Goal: Complete application form: Complete application form

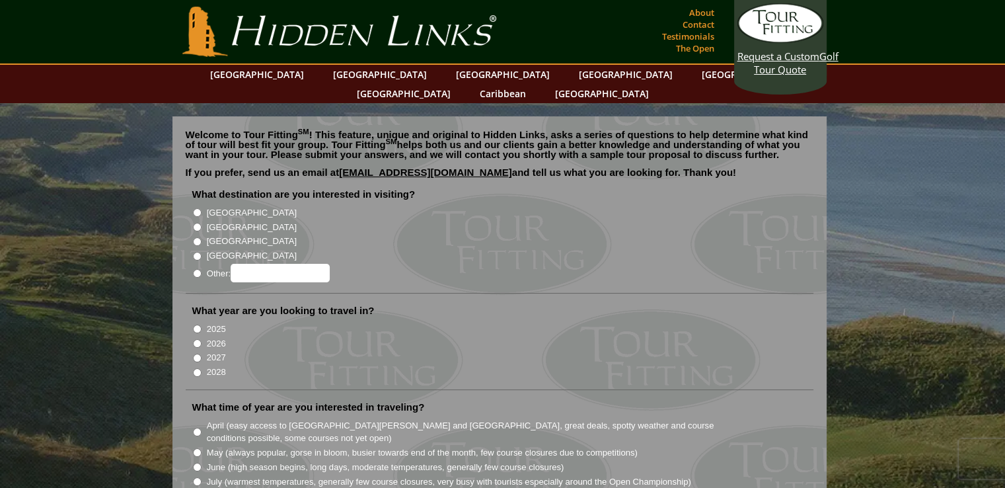
click at [198, 353] on input "2027" at bounding box center [197, 357] width 9 height 9
radio input "true"
click at [209, 206] on label "[GEOGRAPHIC_DATA]" at bounding box center [252, 212] width 90 height 13
click at [201, 208] on input "[GEOGRAPHIC_DATA]" at bounding box center [197, 212] width 9 height 9
radio input "true"
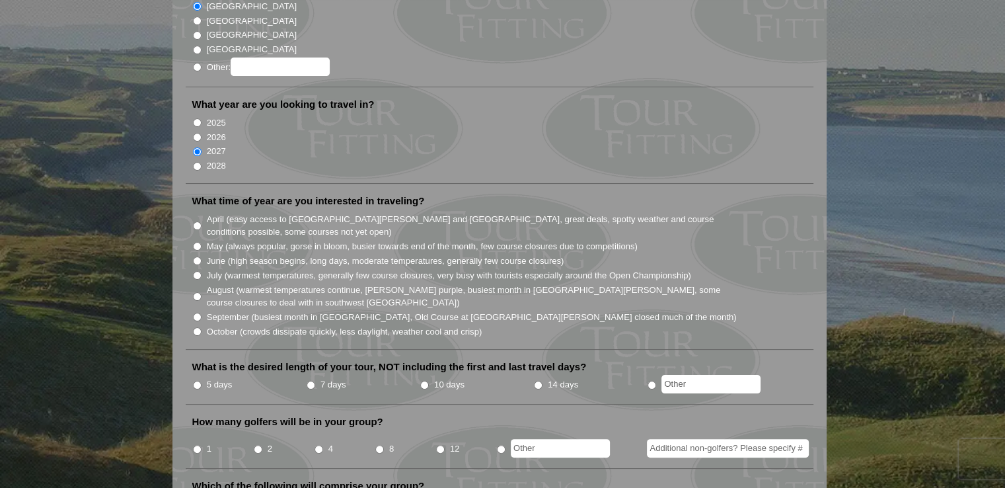
scroll to position [225, 0]
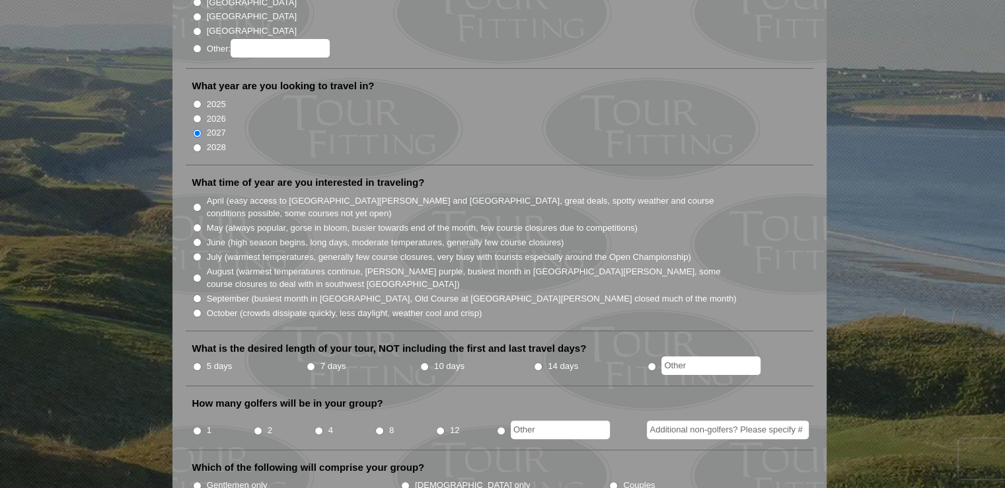
click at [367, 236] on label "June (high season begins, long days, moderate temperatures, generally few cours…" at bounding box center [385, 242] width 357 height 13
click at [201, 238] on input "June (high season begins, long days, moderate temperatures, generally few cours…" at bounding box center [197, 242] width 9 height 9
radio input "true"
click at [219, 359] on label "5 days" at bounding box center [220, 365] width 26 height 13
click at [201, 362] on input "5 days" at bounding box center [197, 366] width 9 height 9
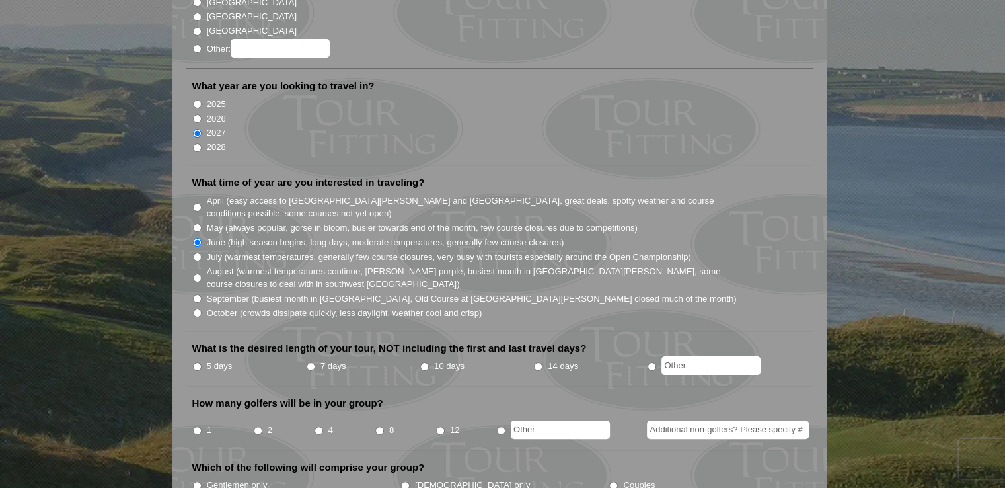
radio input "true"
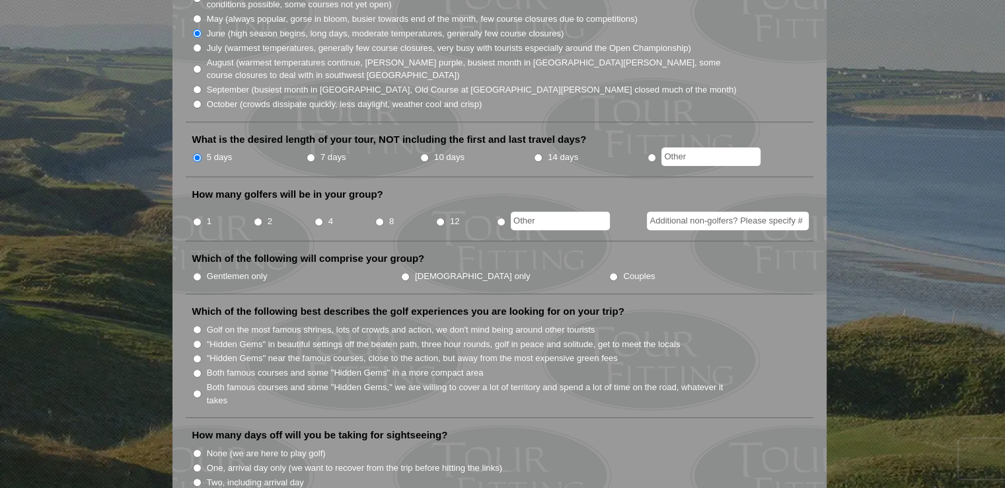
scroll to position [444, 0]
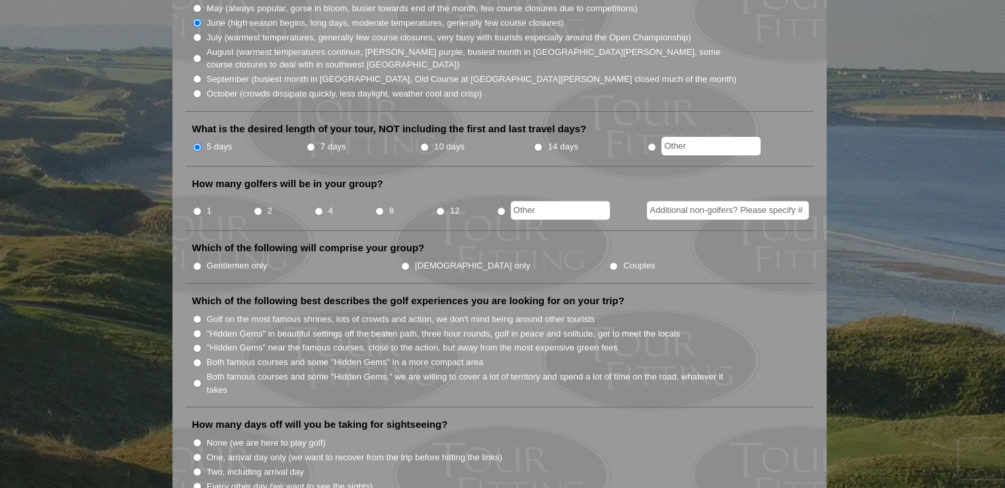
click at [377, 207] on input "8" at bounding box center [379, 211] width 9 height 9
radio input "true"
click at [609, 262] on input "Couples" at bounding box center [613, 266] width 9 height 9
radio input "true"
click at [207, 259] on label "Gentlemen only" at bounding box center [237, 265] width 61 height 13
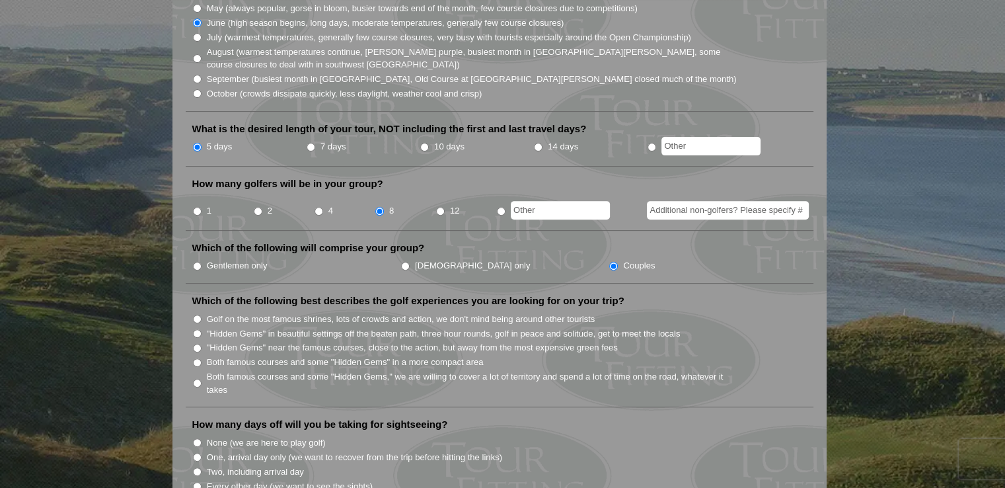
click at [201, 262] on input "Gentlemen only" at bounding box center [197, 266] width 9 height 9
radio input "true"
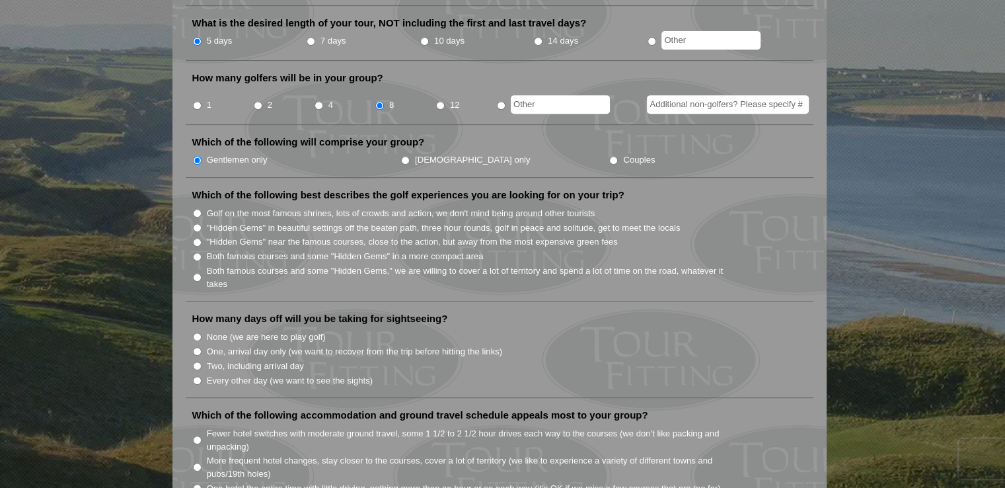
scroll to position [558, 0]
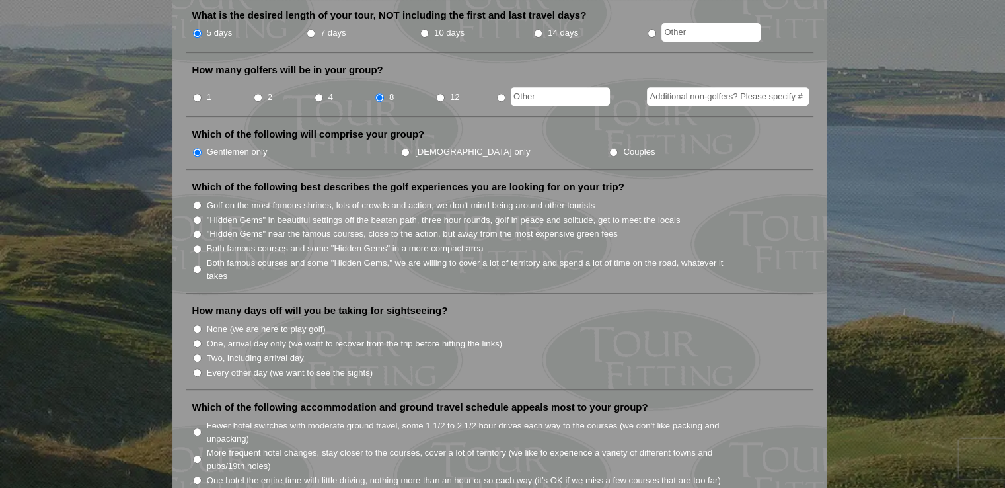
click at [552, 213] on label ""Hidden Gems" in beautiful settings off the beaten path, three hour rounds, gol…" at bounding box center [444, 219] width 474 height 13
click at [201, 215] on input ""Hidden Gems" in beautiful settings off the beaten path, three hour rounds, gol…" at bounding box center [197, 219] width 9 height 9
radio input "true"
click at [544, 213] on label ""Hidden Gems" in beautiful settings off the beaten path, three hour rounds, gol…" at bounding box center [444, 219] width 474 height 13
click at [201, 215] on input ""Hidden Gems" in beautiful settings off the beaten path, three hour rounds, gol…" at bounding box center [197, 219] width 9 height 9
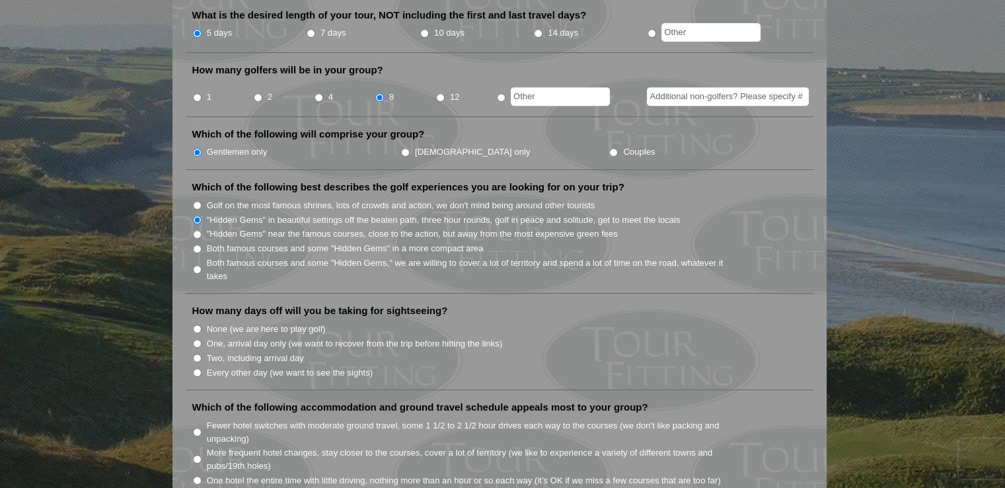
click at [538, 199] on label "Golf on the most famous shrines, lots of crowds and action, we don't mind being…" at bounding box center [401, 205] width 388 height 13
click at [201, 201] on input "Golf on the most famous shrines, lots of crowds and action, we don't mind being…" at bounding box center [197, 205] width 9 height 9
radio input "true"
click at [528, 199] on label "Golf on the most famous shrines, lots of crowds and action, we don't mind being…" at bounding box center [401, 205] width 388 height 13
click at [201, 201] on input "Golf on the most famous shrines, lots of crowds and action, we don't mind being…" at bounding box center [197, 205] width 9 height 9
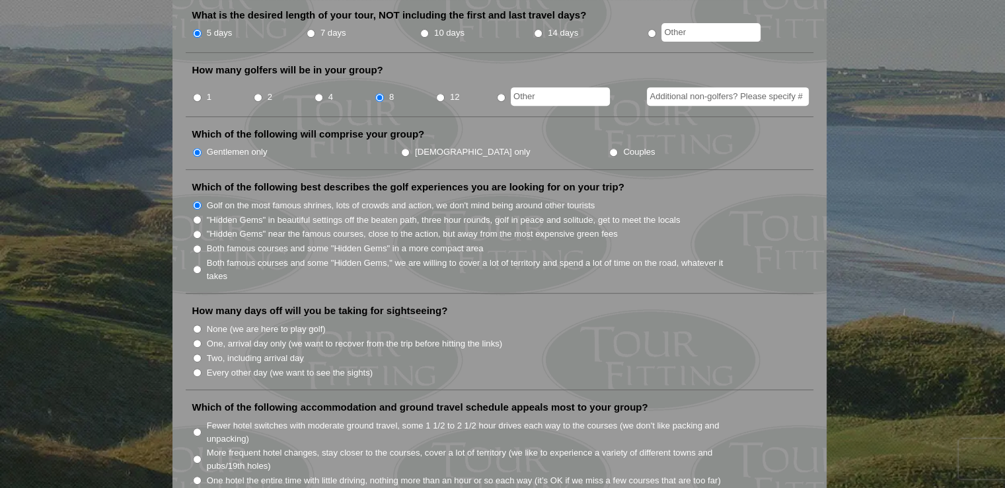
click at [194, 215] on input ""Hidden Gems" in beautiful settings off the beaten path, three hour rounds, gol…" at bounding box center [197, 219] width 9 height 9
radio input "true"
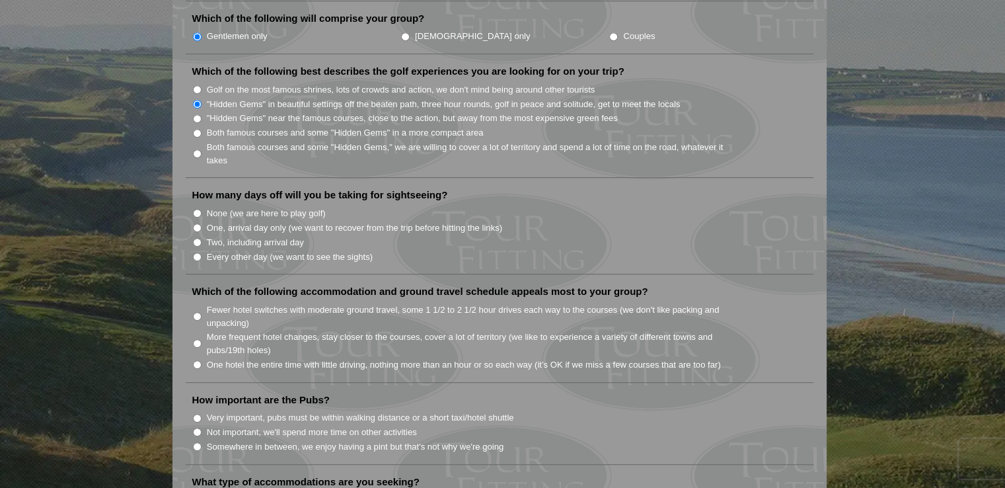
scroll to position [684, 0]
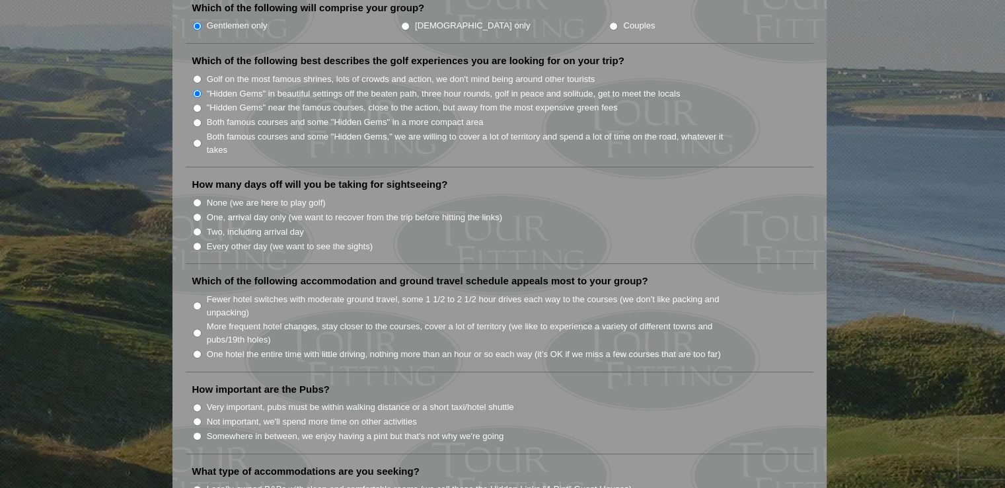
click at [195, 213] on input "One, arrival day only (we want to recover from the trip before hitting the link…" at bounding box center [197, 217] width 9 height 9
radio input "true"
click at [267, 347] on label "One hotel the entire time with little driving, nothing more than an hour or so …" at bounding box center [464, 353] width 514 height 13
click at [201, 349] on input "One hotel the entire time with little driving, nothing more than an hour or so …" at bounding box center [197, 353] width 9 height 9
radio input "true"
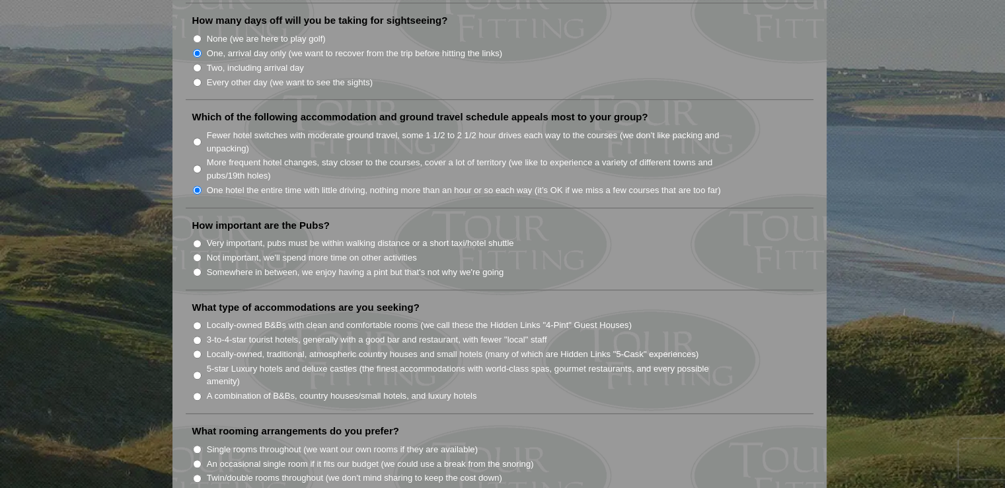
scroll to position [853, 0]
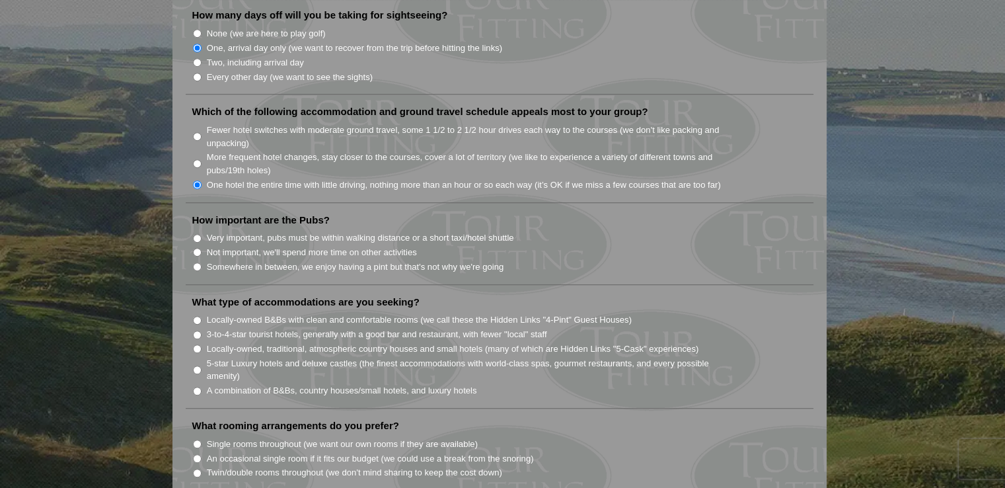
click at [457, 231] on label "Very important, pubs must be within walking distance or a short taxi/hotel shut…" at bounding box center [360, 237] width 307 height 13
click at [201, 234] on input "Very important, pubs must be within walking distance or a short taxi/hotel shut…" at bounding box center [197, 238] width 9 height 9
radio input "true"
click at [338, 313] on label "Locally-owned B&Bs with clean and comfortable rooms (we call these the Hidden L…" at bounding box center [419, 319] width 425 height 13
click at [201, 316] on input "Locally-owned B&Bs with clean and comfortable rooms (we call these the Hidden L…" at bounding box center [197, 320] width 9 height 9
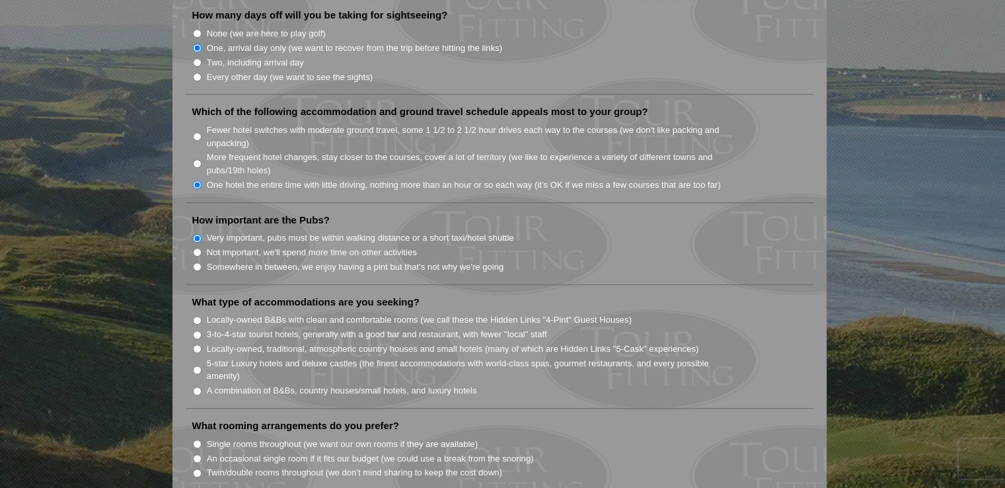
radio input "true"
click at [310, 384] on label "A combination of B&Bs, country houses/small hotels, and luxury hotels" at bounding box center [342, 390] width 270 height 13
click at [201, 386] on input "A combination of B&Bs, country houses/small hotels, and luxury hotels" at bounding box center [197, 390] width 9 height 9
radio input "true"
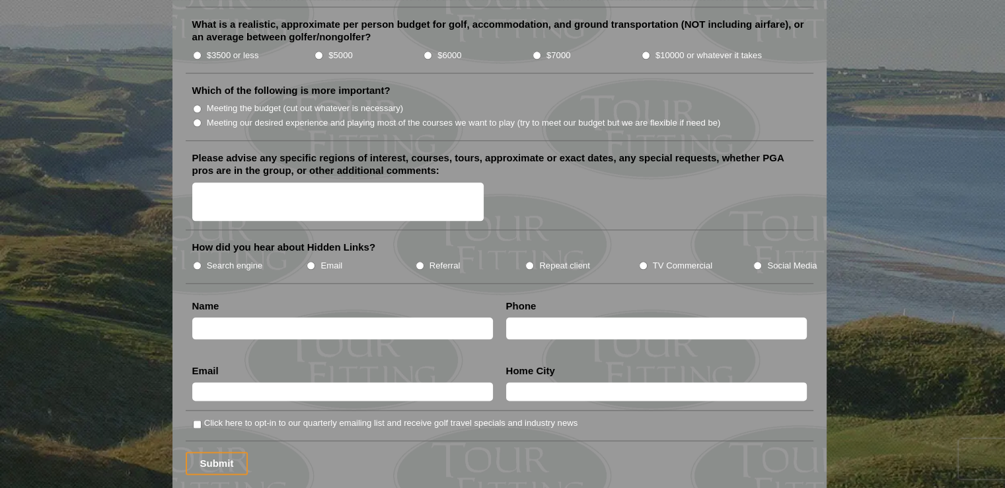
scroll to position [1454, 0]
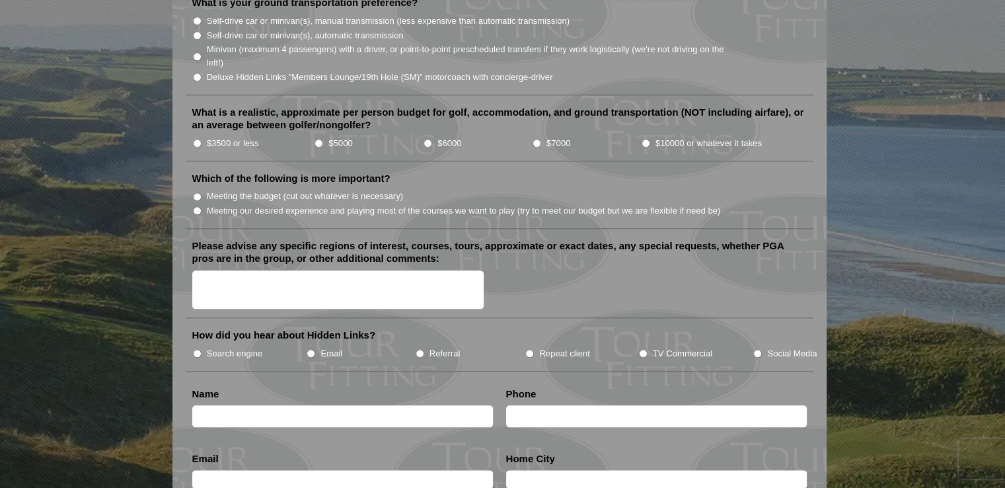
click at [236, 347] on label "Search engine" at bounding box center [235, 353] width 56 height 13
click at [201, 349] on input "Search engine" at bounding box center [197, 353] width 9 height 9
radio input "true"
